Goal: Information Seeking & Learning: Learn about a topic

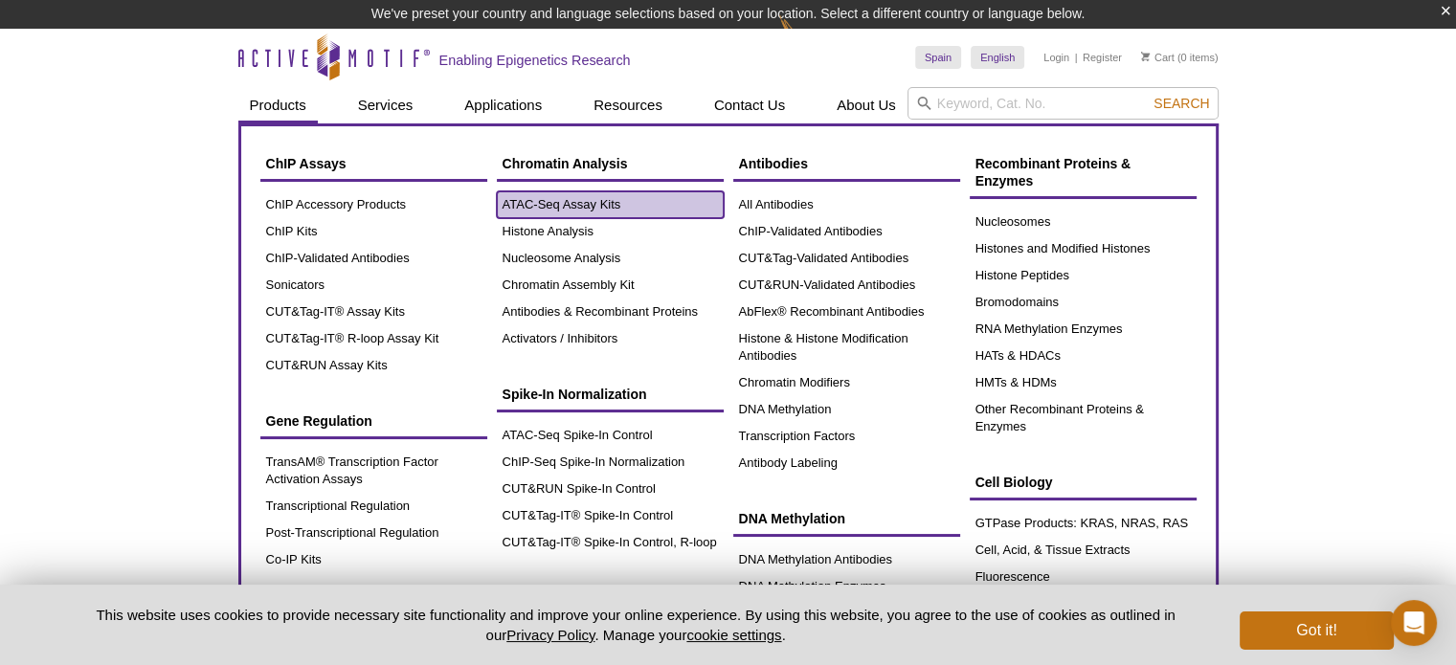
click at [607, 206] on link "ATAC-Seq Assay Kits" at bounding box center [610, 204] width 227 height 27
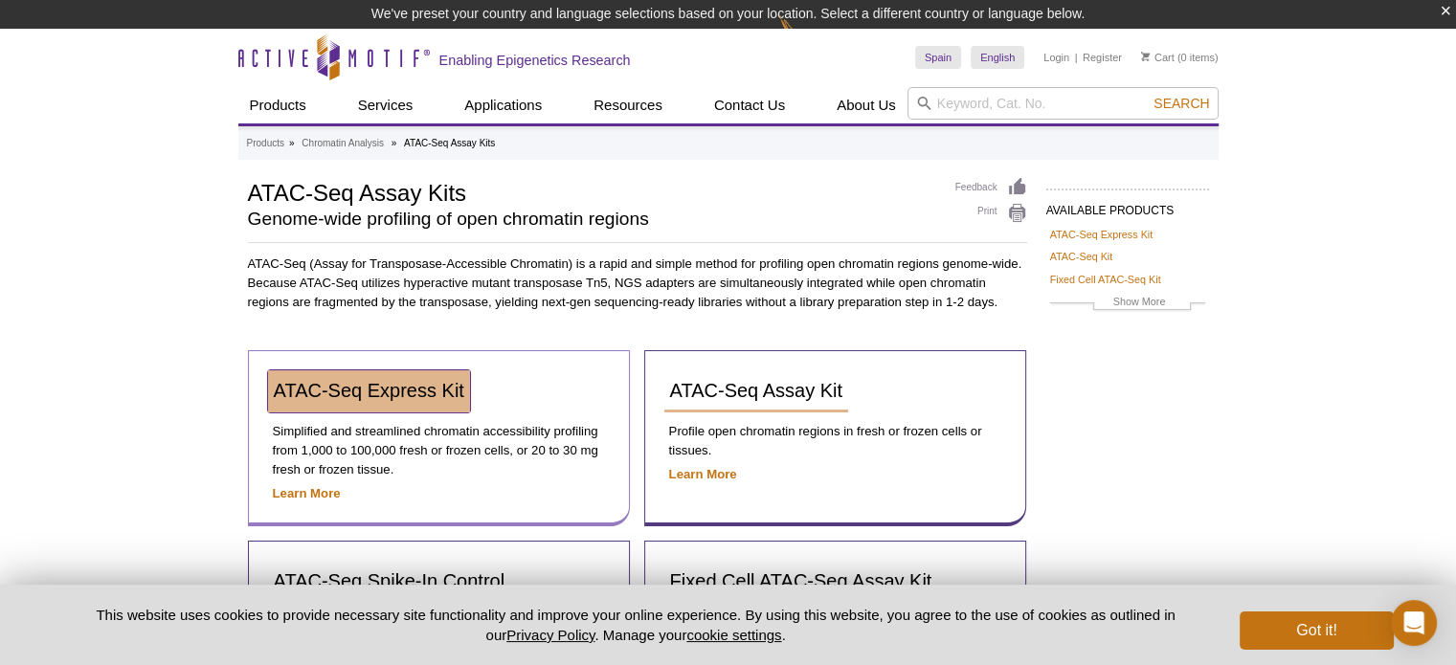
click at [403, 397] on span "ATAC-Seq Express Kit" at bounding box center [369, 390] width 190 height 21
